Goal: Transaction & Acquisition: Purchase product/service

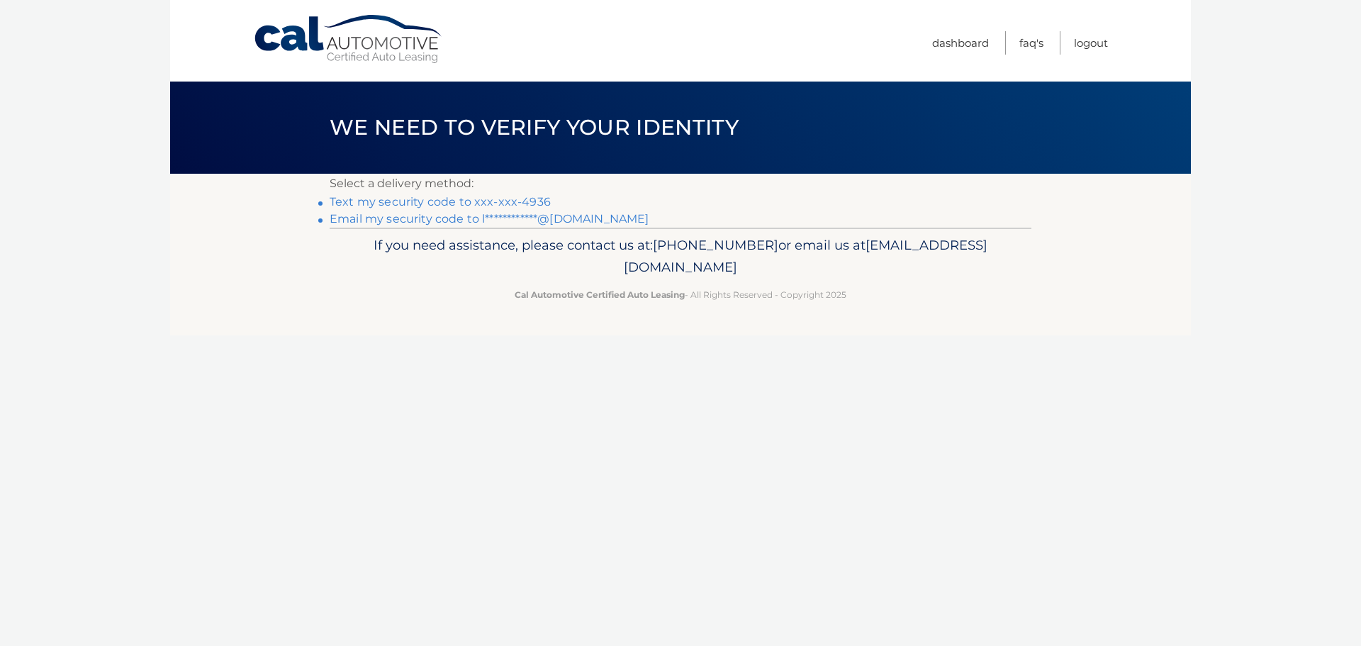
click at [404, 201] on link "Text my security code to xxx-xxx-4936" at bounding box center [440, 201] width 221 height 13
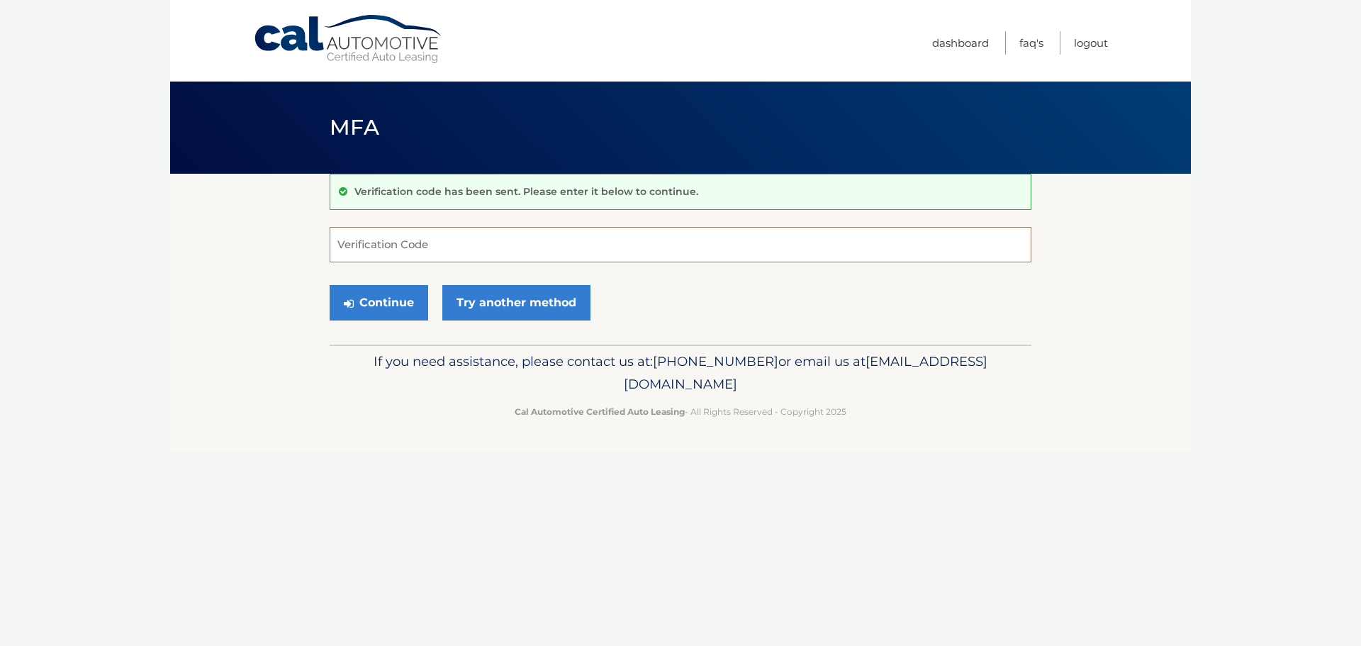
click at [389, 248] on input "Verification Code" at bounding box center [681, 244] width 702 height 35
type input "792647"
drag, startPoint x: 387, startPoint y: 303, endPoint x: 408, endPoint y: 297, distance: 21.5
click at [401, 298] on button "Continue" at bounding box center [379, 302] width 99 height 35
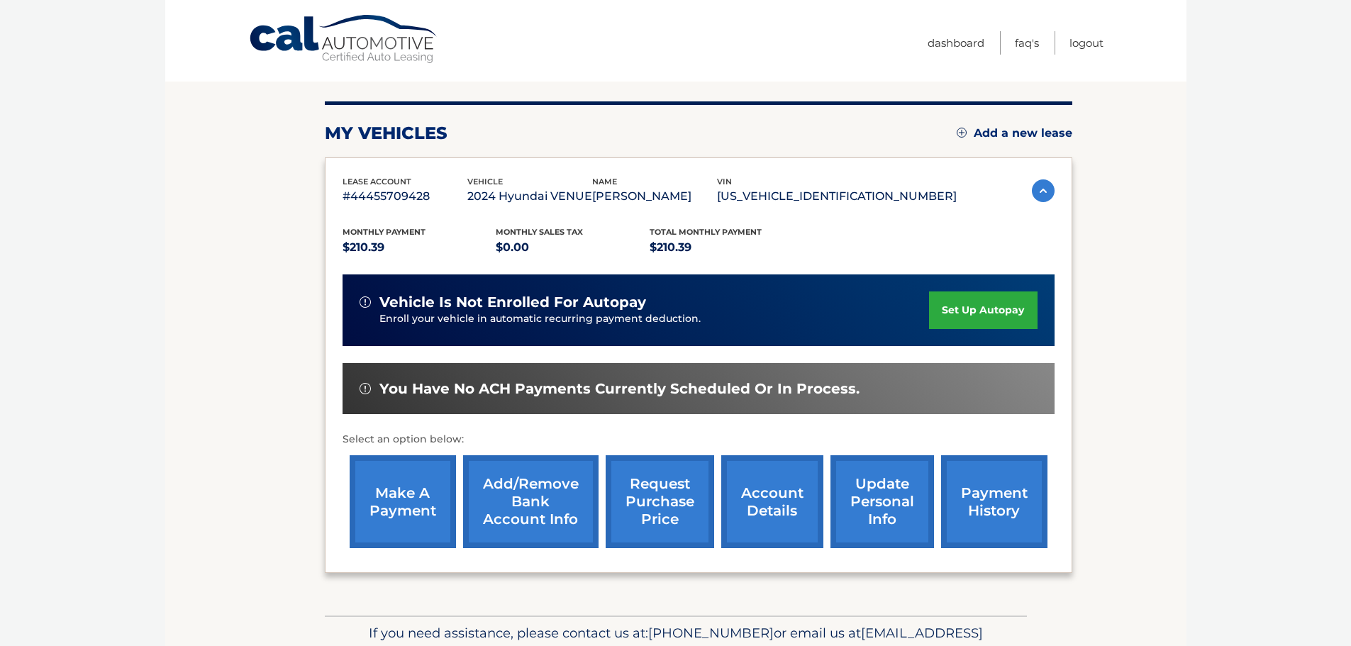
scroll to position [142, 0]
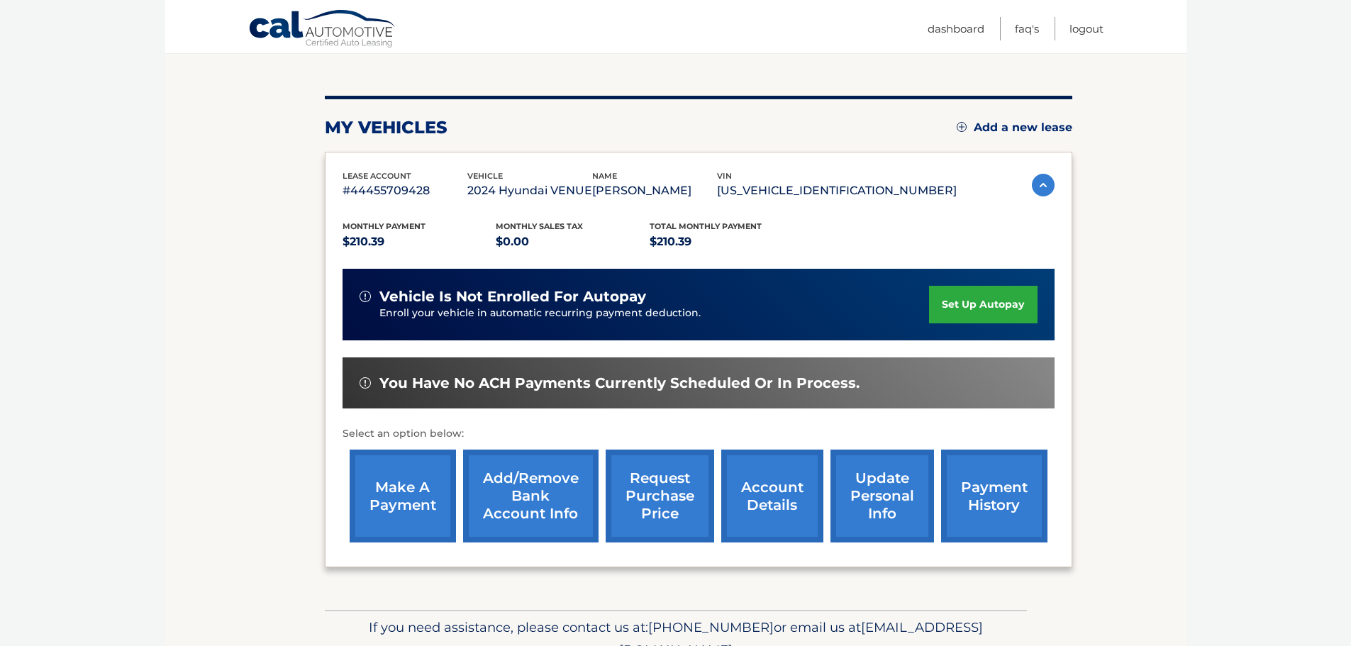
click at [391, 499] on link "make a payment" at bounding box center [403, 496] width 106 height 93
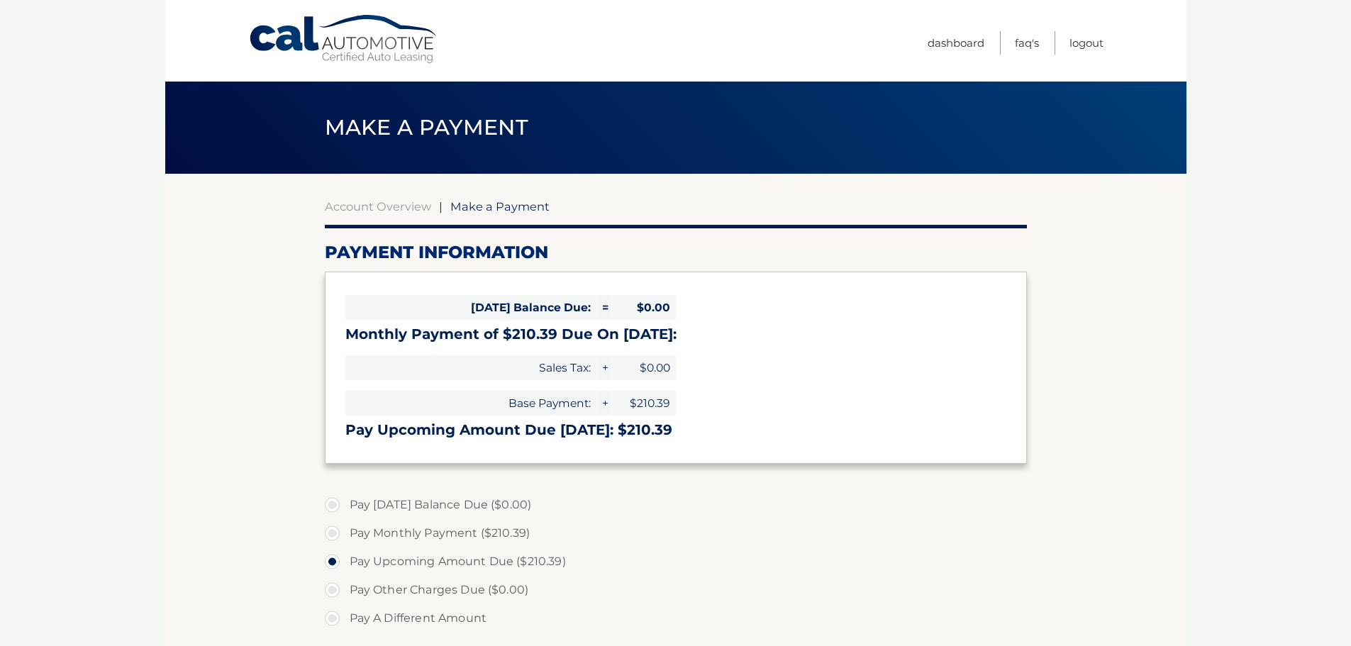
select select "NmYwM2E2MmItOWZkNi00ZDc3LTk1OWMtMTZhOGFkNGRhNjFh"
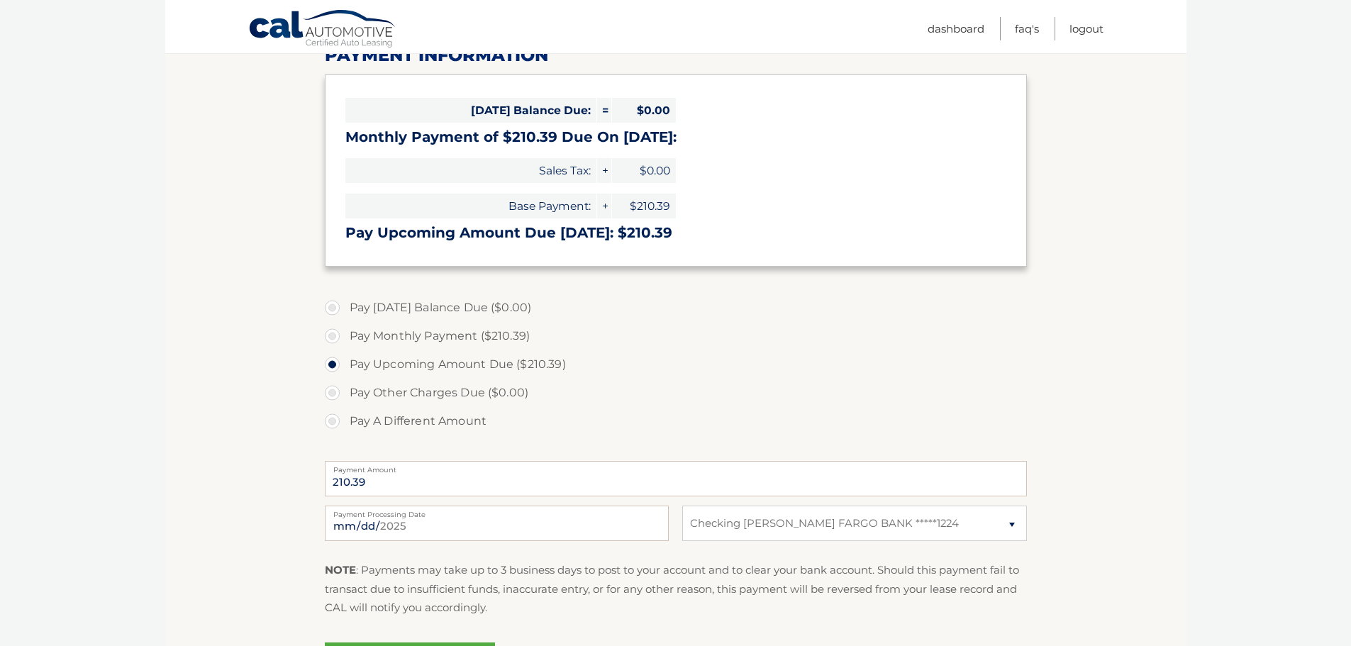
scroll to position [213, 0]
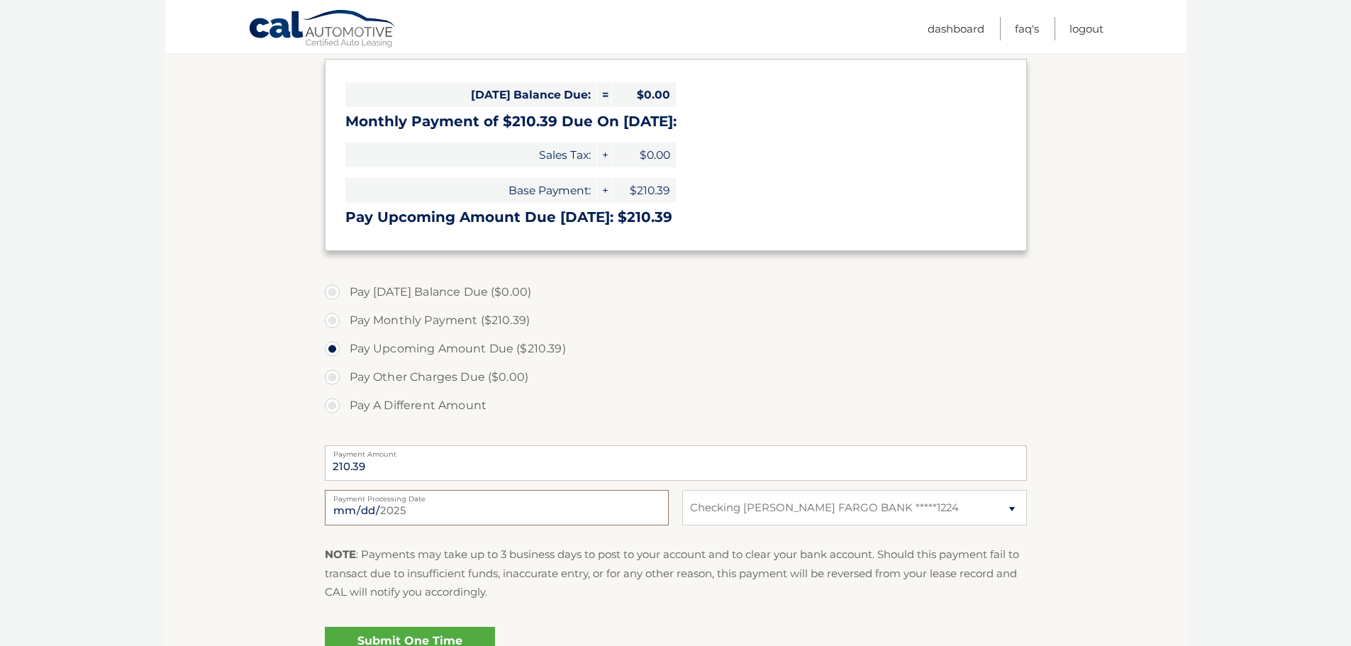
click at [441, 507] on input "2025-09-08" at bounding box center [497, 507] width 344 height 35
type input "2025-09-09"
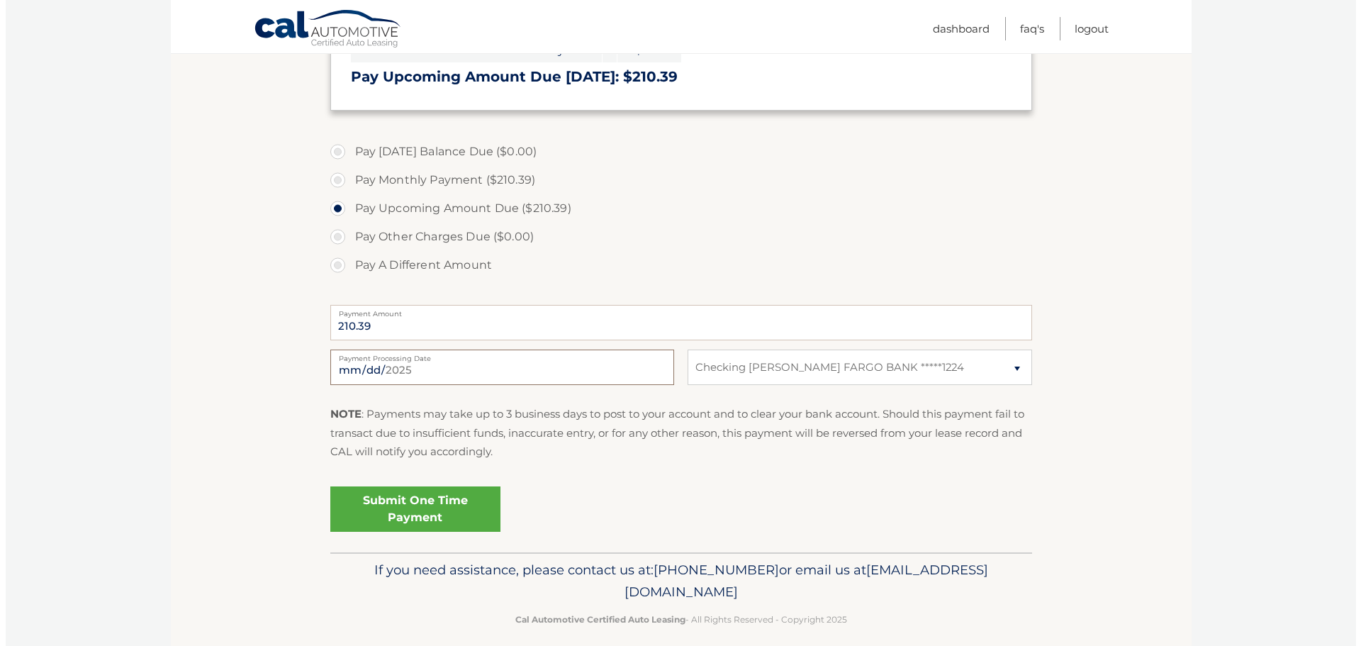
scroll to position [355, 0]
click at [411, 515] on link "Submit One Time Payment" at bounding box center [410, 507] width 170 height 45
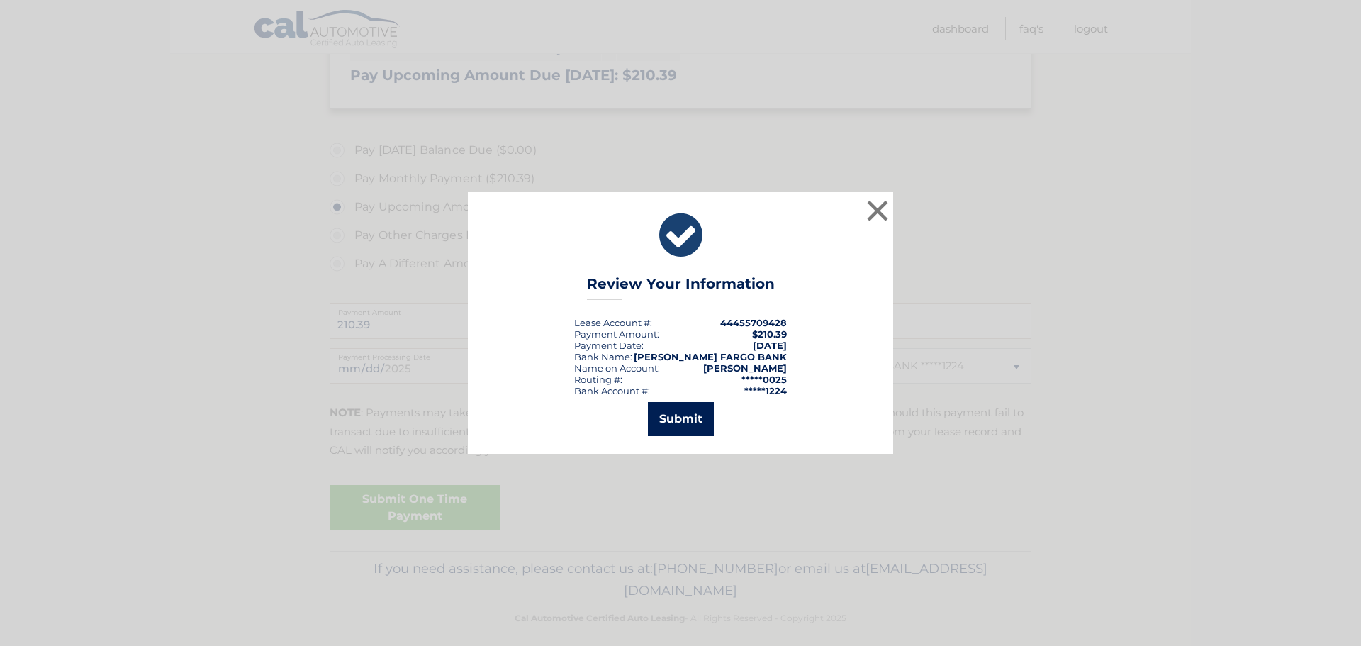
click at [681, 413] on button "Submit" at bounding box center [681, 419] width 66 height 34
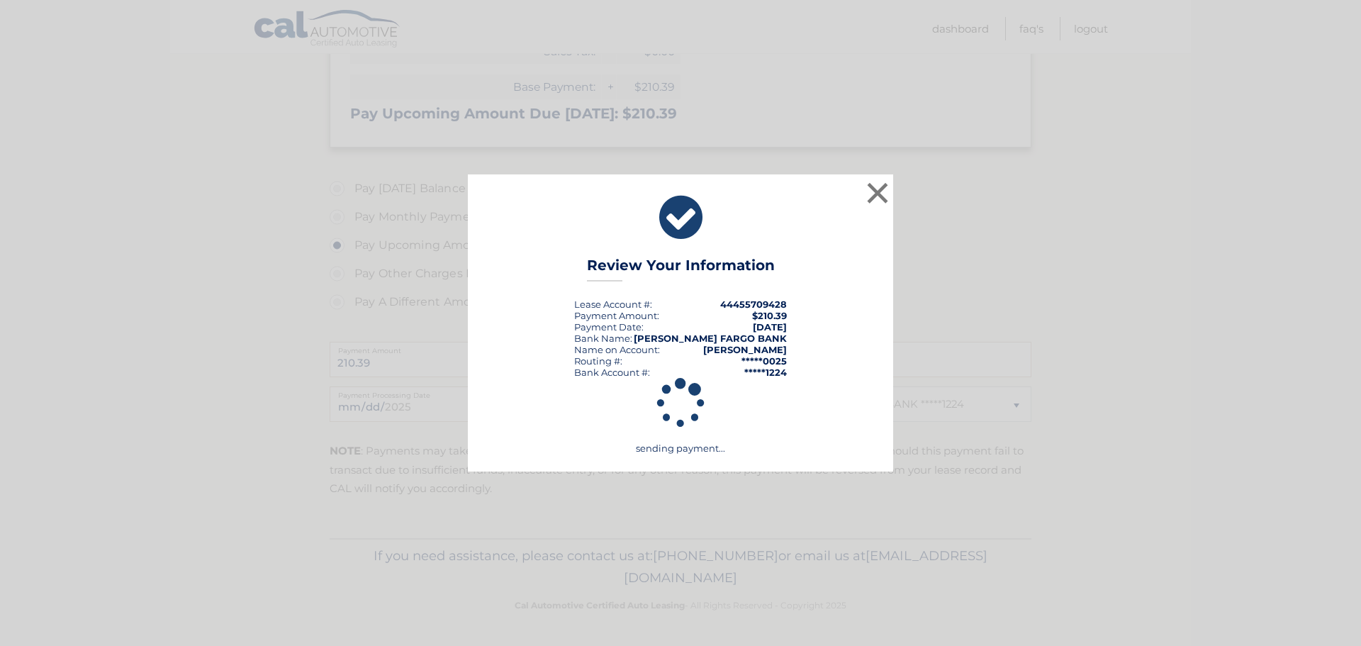
scroll to position [316, 0]
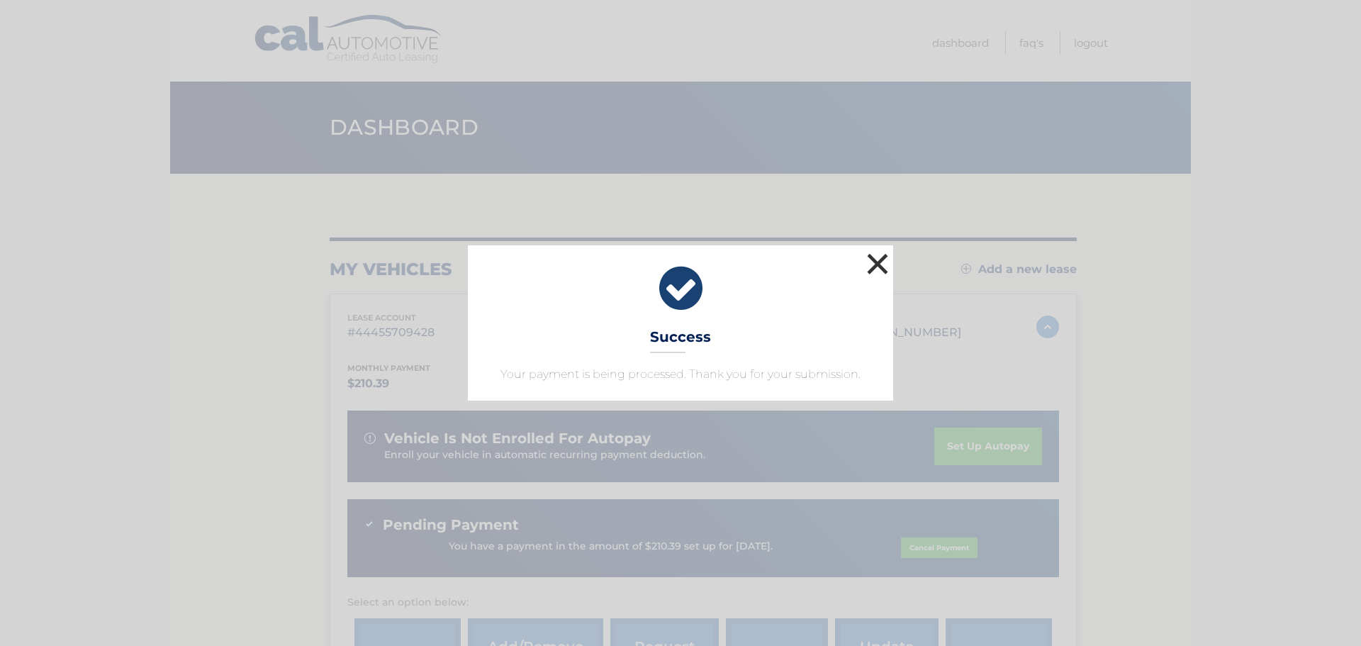
drag, startPoint x: 882, startPoint y: 267, endPoint x: 877, endPoint y: 252, distance: 16.4
click at [882, 267] on button "×" at bounding box center [878, 264] width 28 height 28
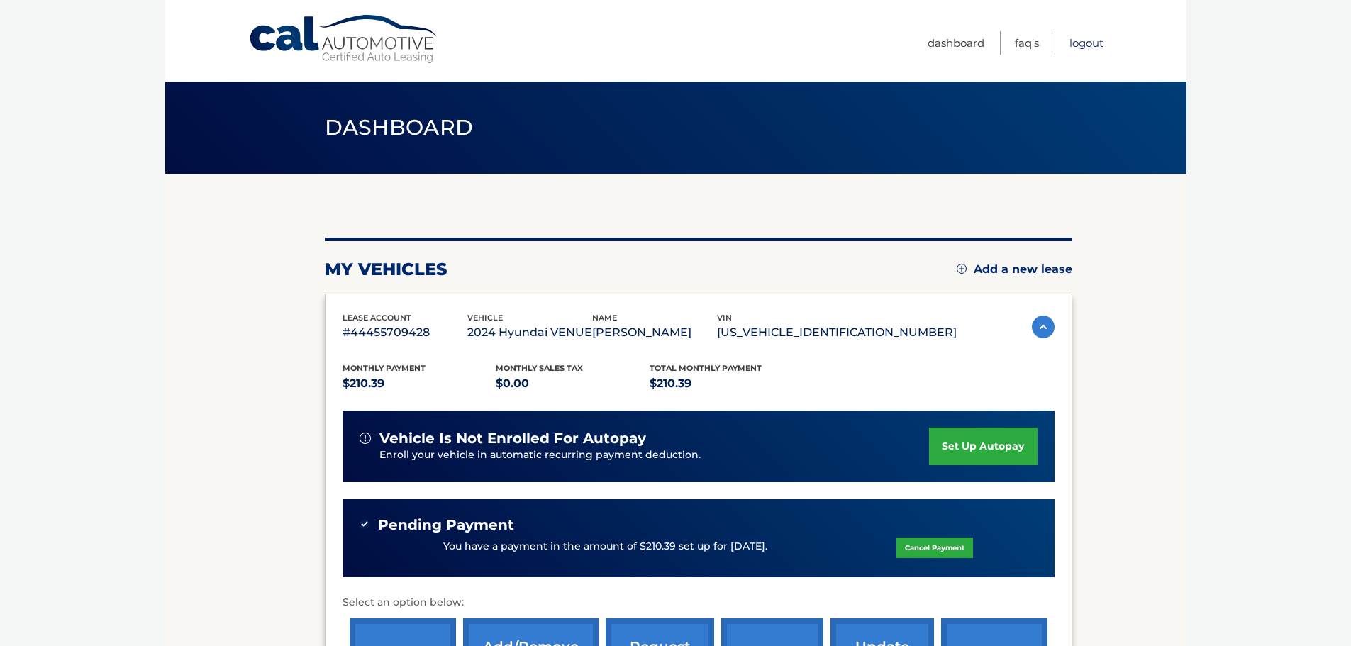
click at [1087, 39] on link "Logout" at bounding box center [1086, 42] width 34 height 23
click at [1087, 44] on link "Logout" at bounding box center [1086, 42] width 34 height 23
